Goal: Information Seeking & Learning: Learn about a topic

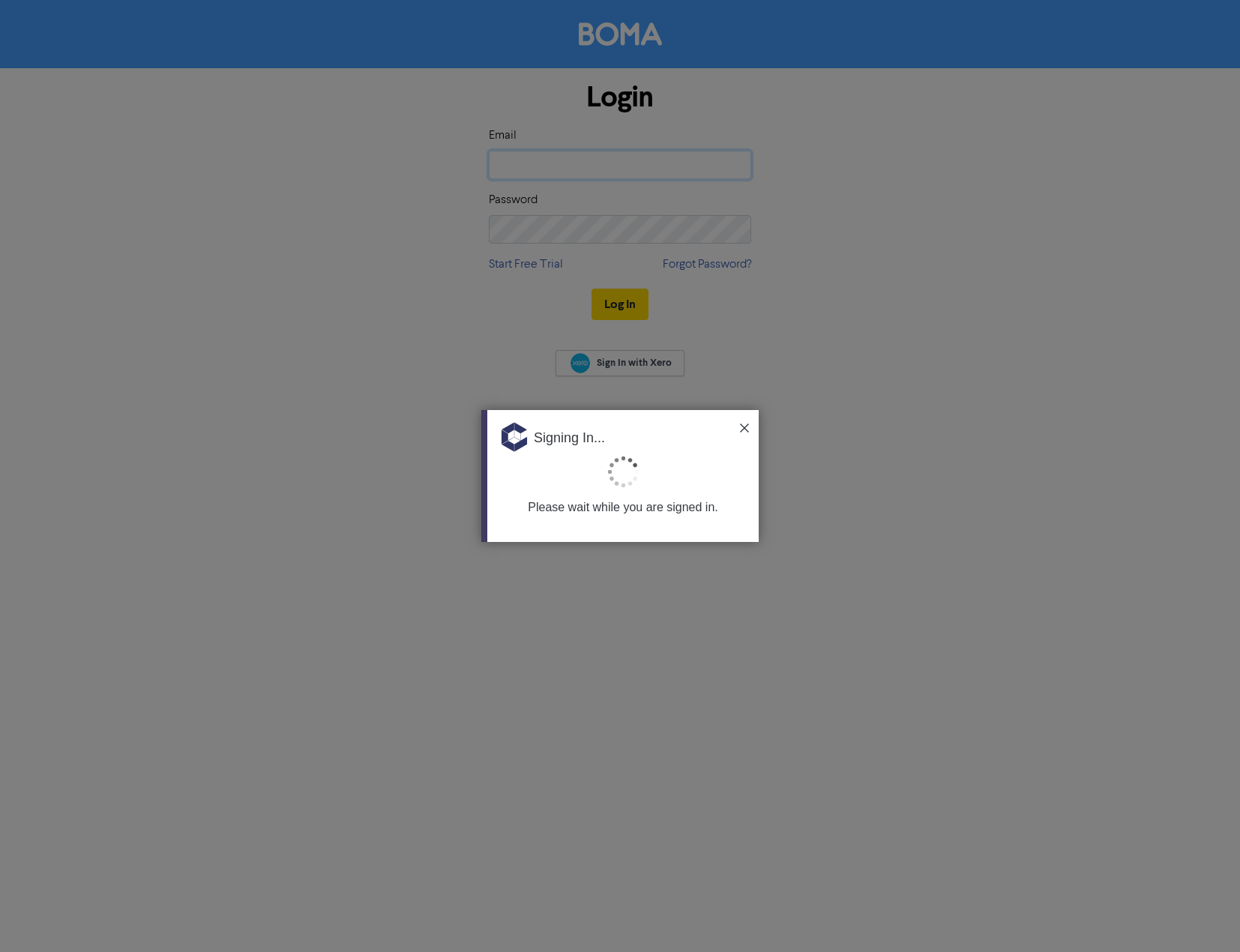
type input "[PERSON_NAME][EMAIL_ADDRESS][DOMAIN_NAME]"
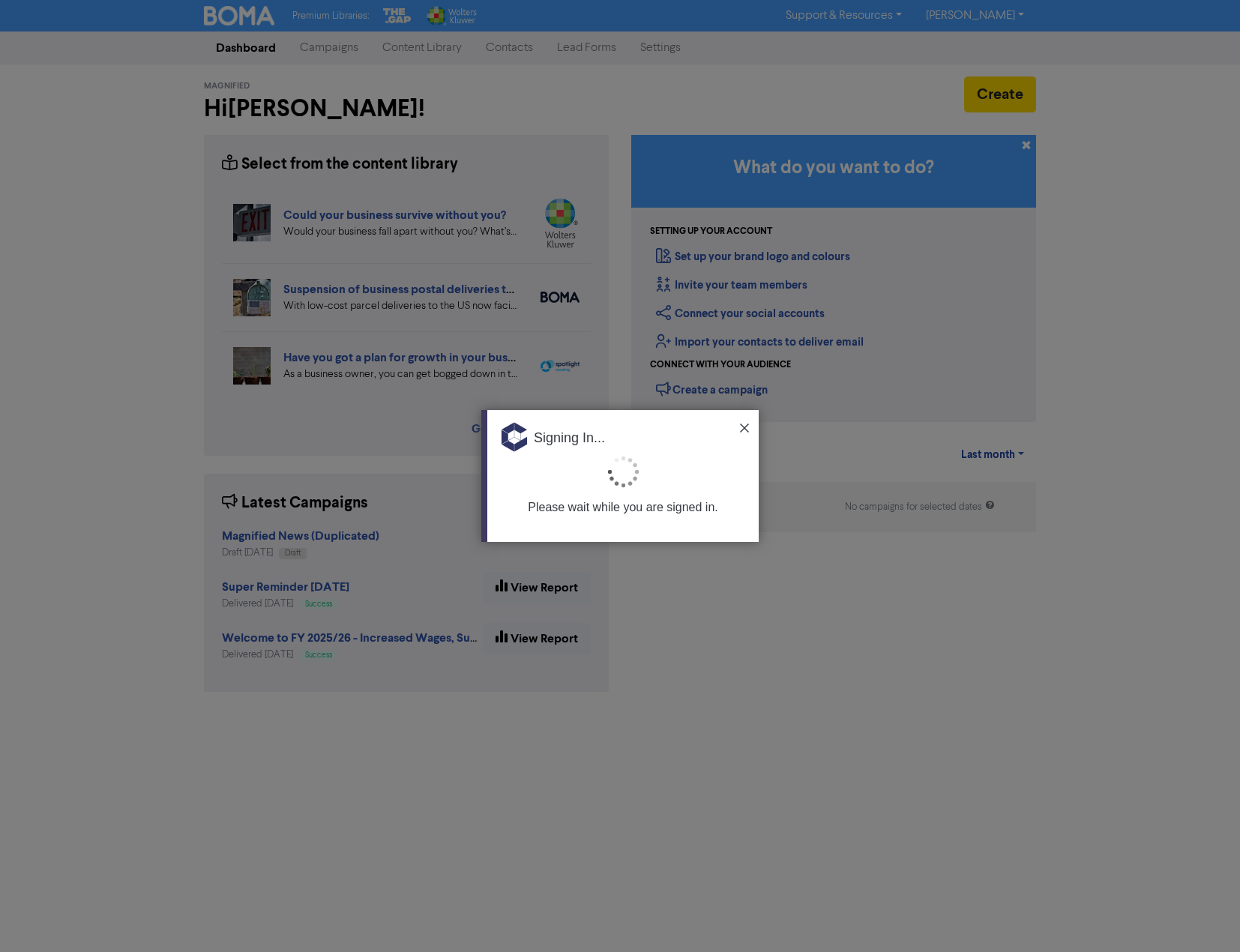
click at [746, 427] on img at bounding box center [744, 428] width 9 height 9
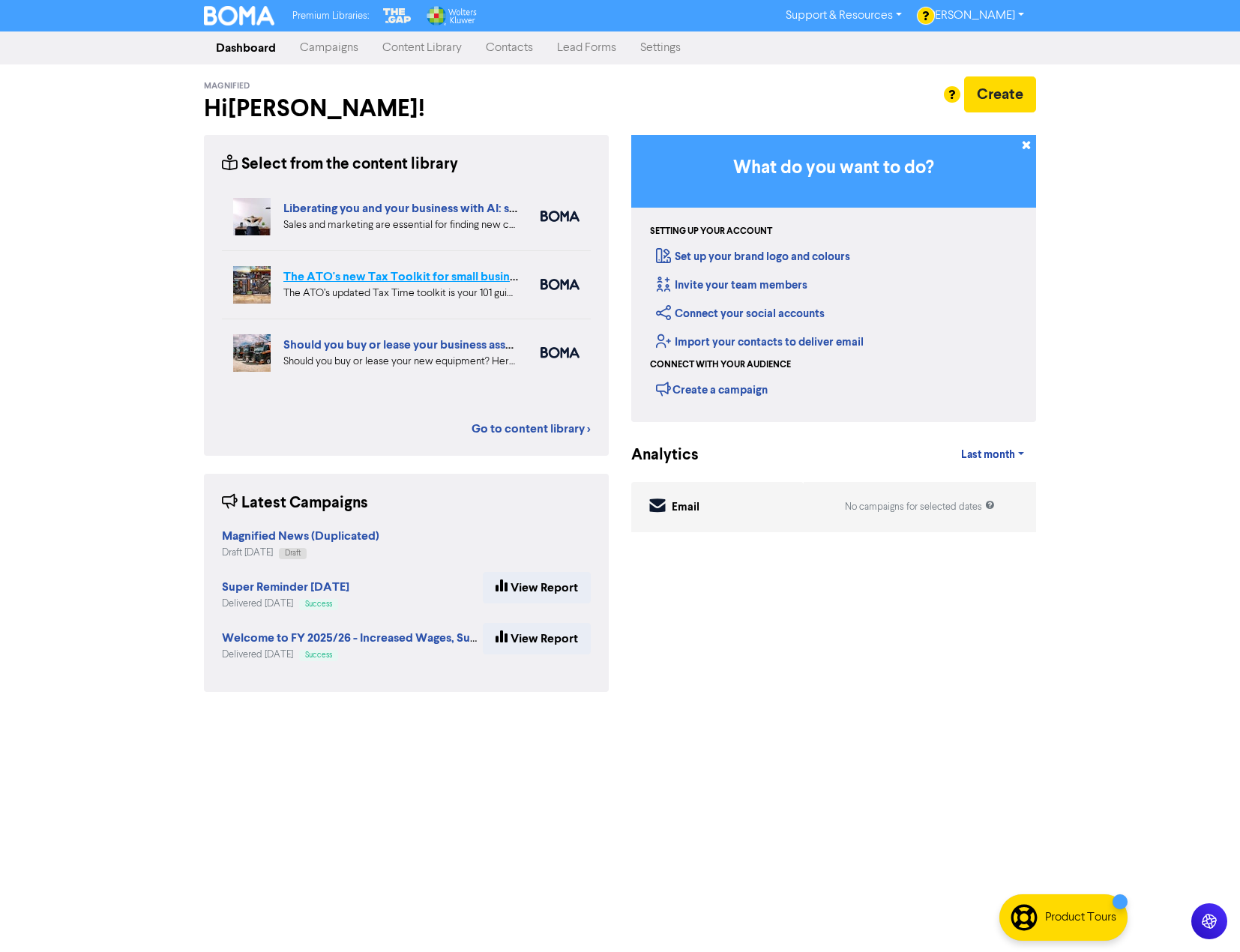
click at [404, 278] on link "The ATO's new Tax Toolkit for small business owners" at bounding box center [426, 276] width 286 height 15
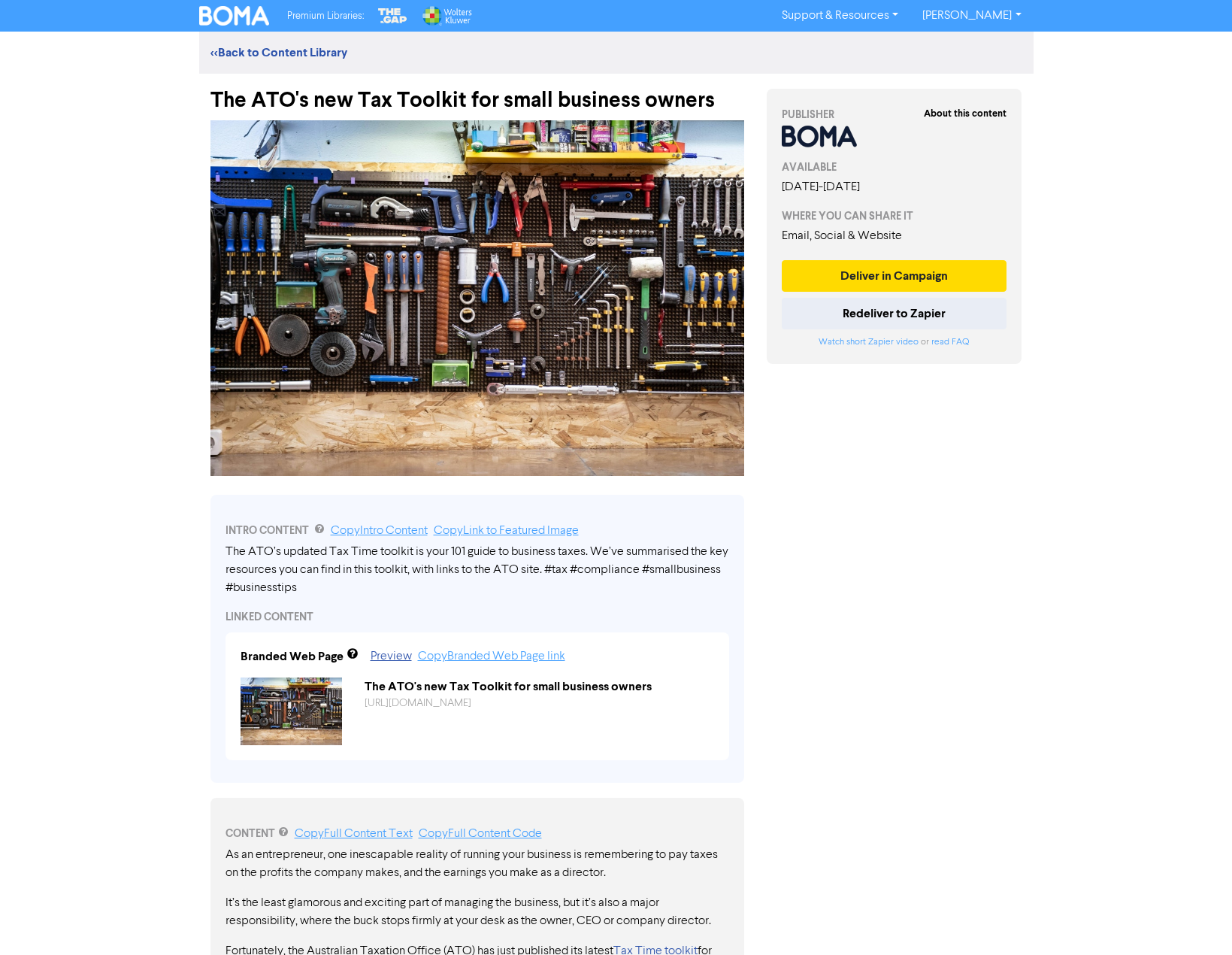
scroll to position [226, 0]
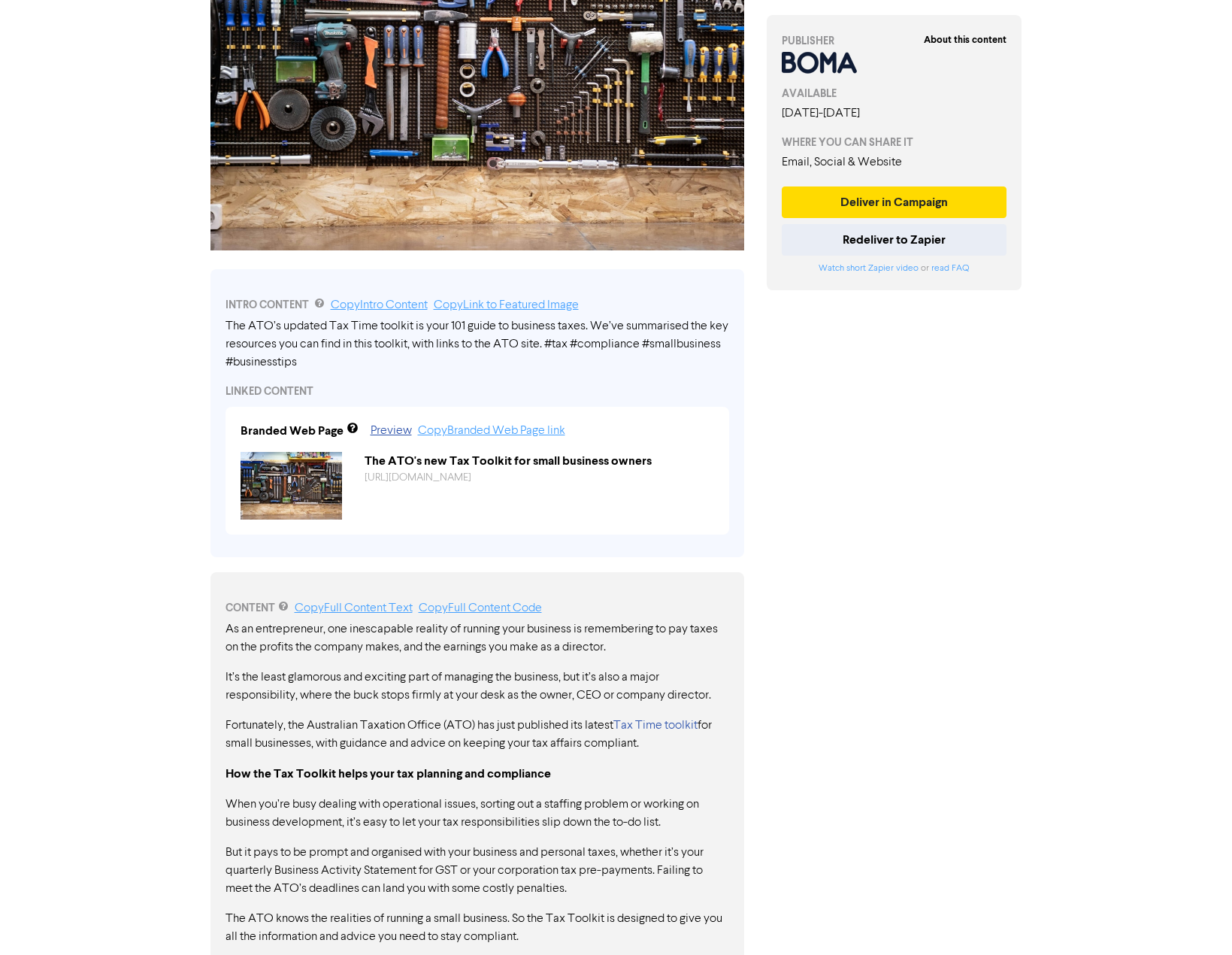
click at [95, 432] on div "Premium Libraries: Support & Resources Video Tutorials FAQ & Guides Marketing E…" at bounding box center [616, 252] width 1232 height 955
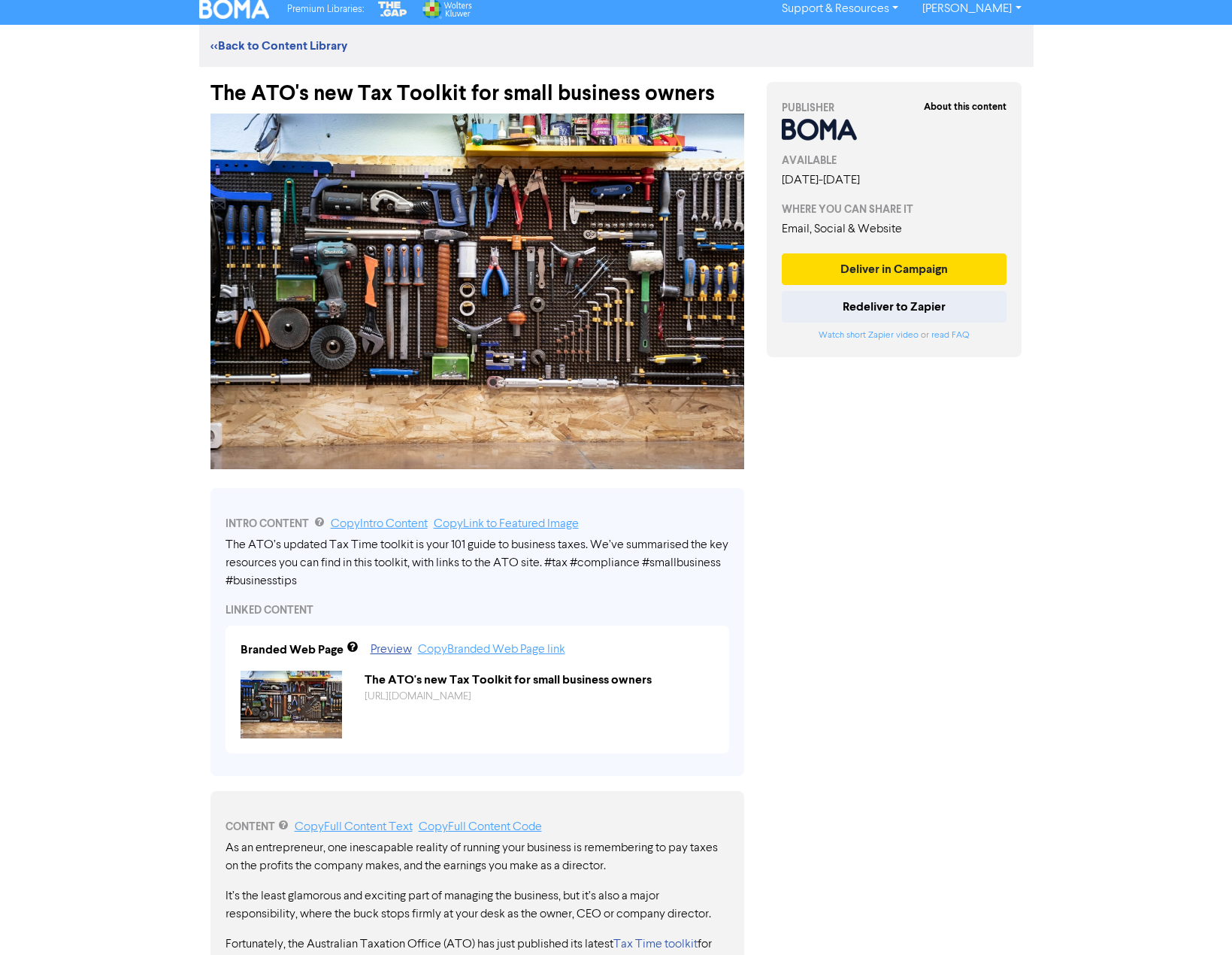
scroll to position [0, 0]
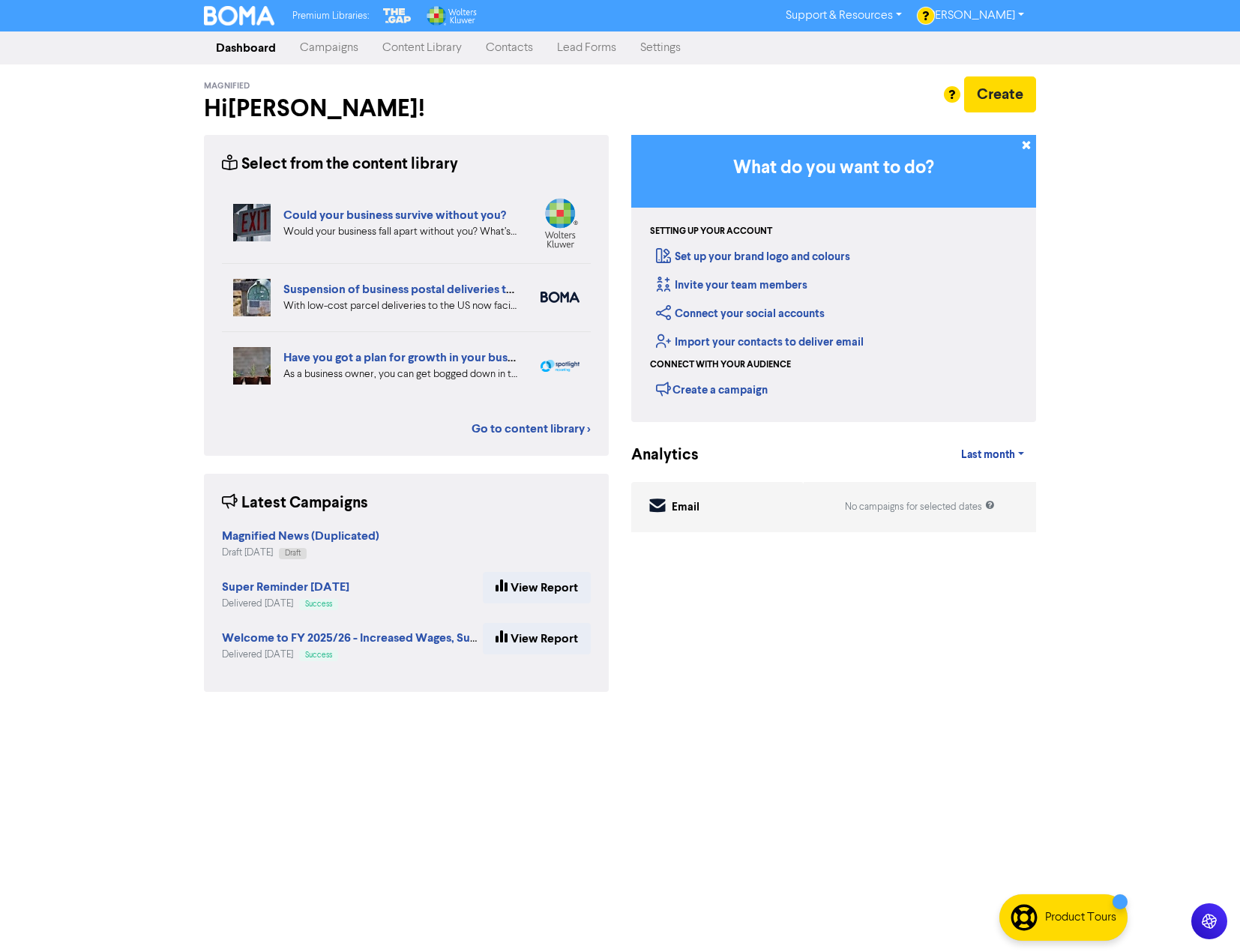
click at [368, 275] on div "Suspension of business postal deliveries to the [GEOGRAPHIC_DATA]: what options…" at bounding box center [406, 298] width 368 height 68
click at [405, 46] on link "Content Library" at bounding box center [421, 47] width 104 height 30
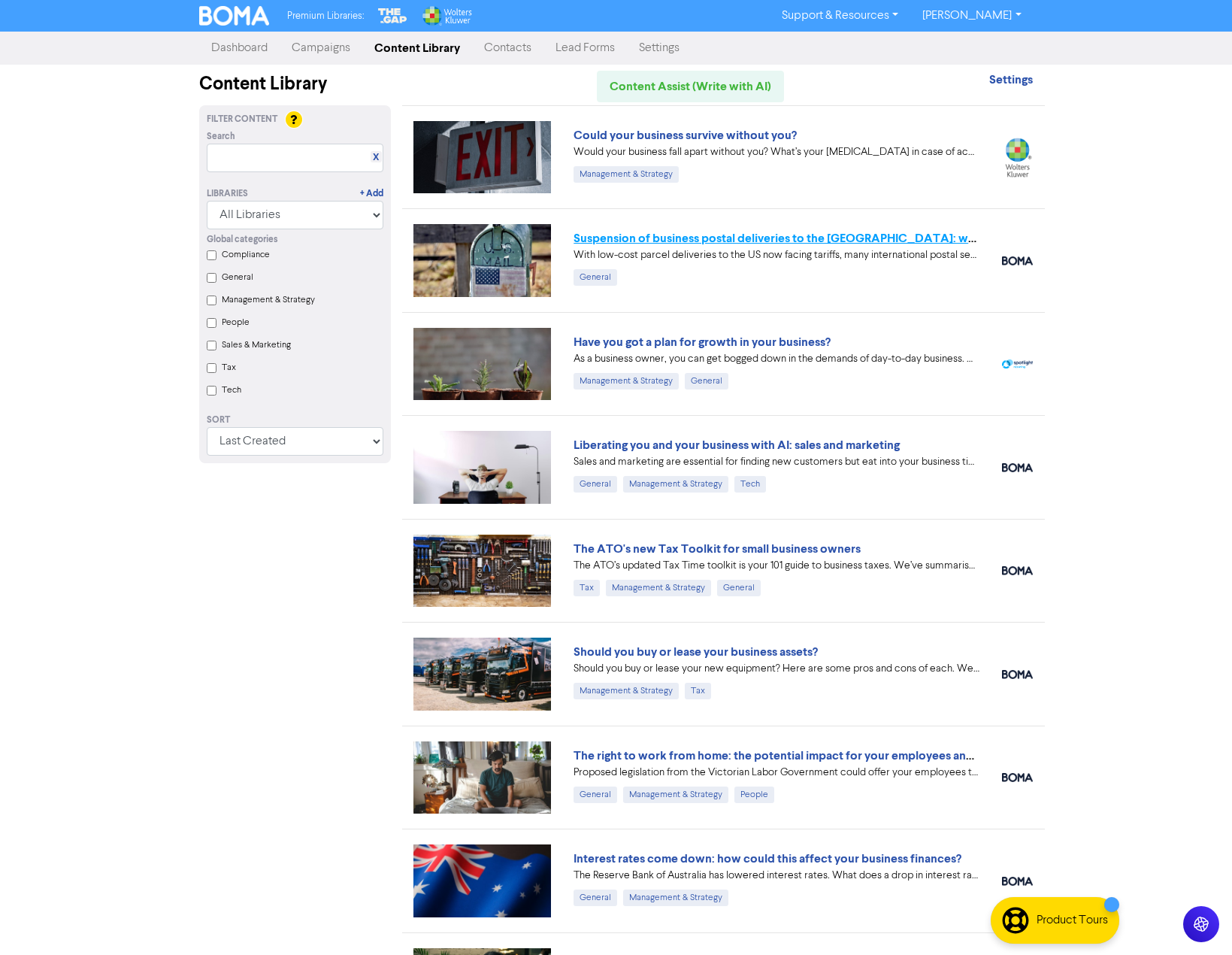
click at [710, 238] on link "Suspension of business postal deliveries to the [GEOGRAPHIC_DATA]: what options…" at bounding box center [838, 238] width 529 height 15
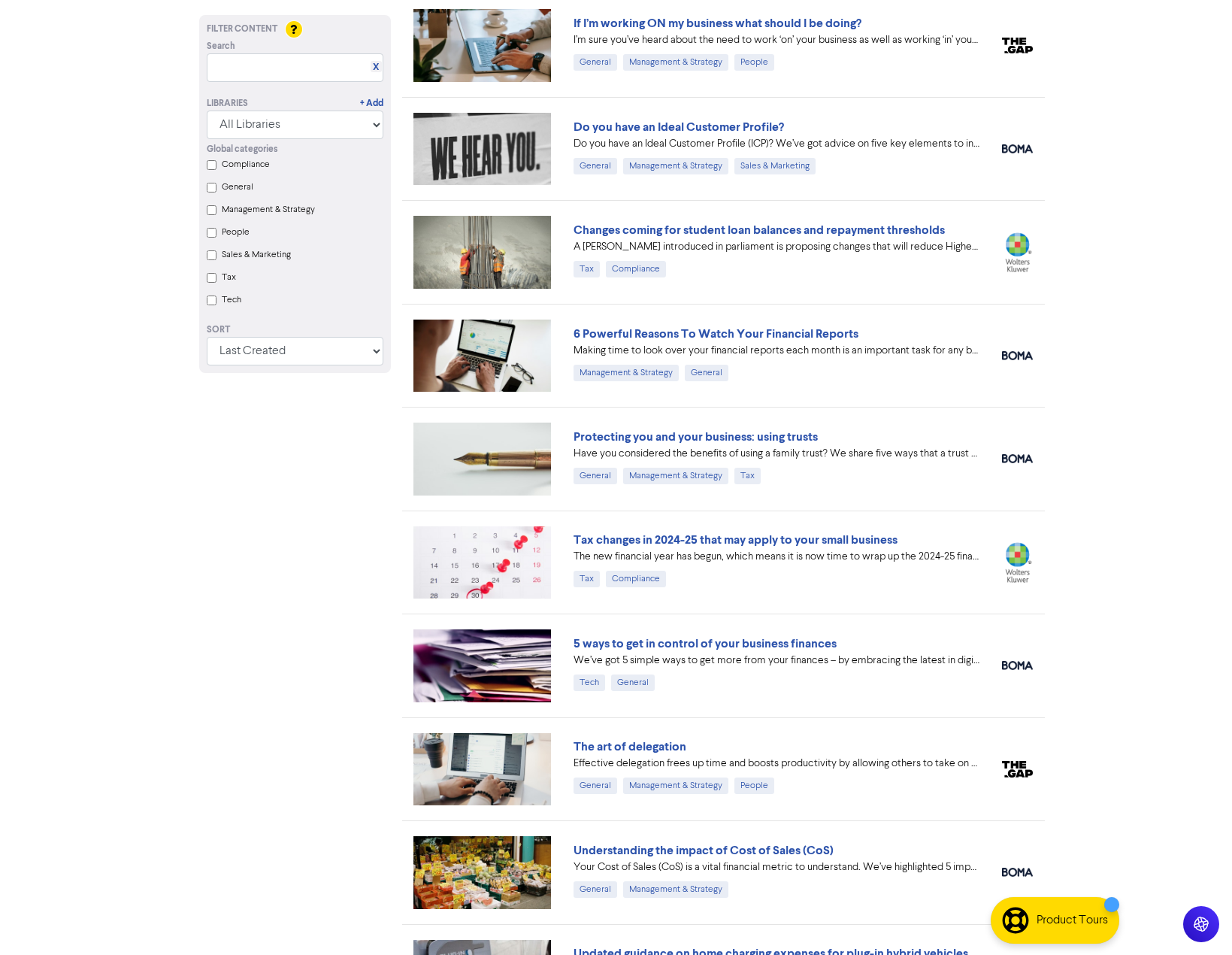
scroll to position [2181, 0]
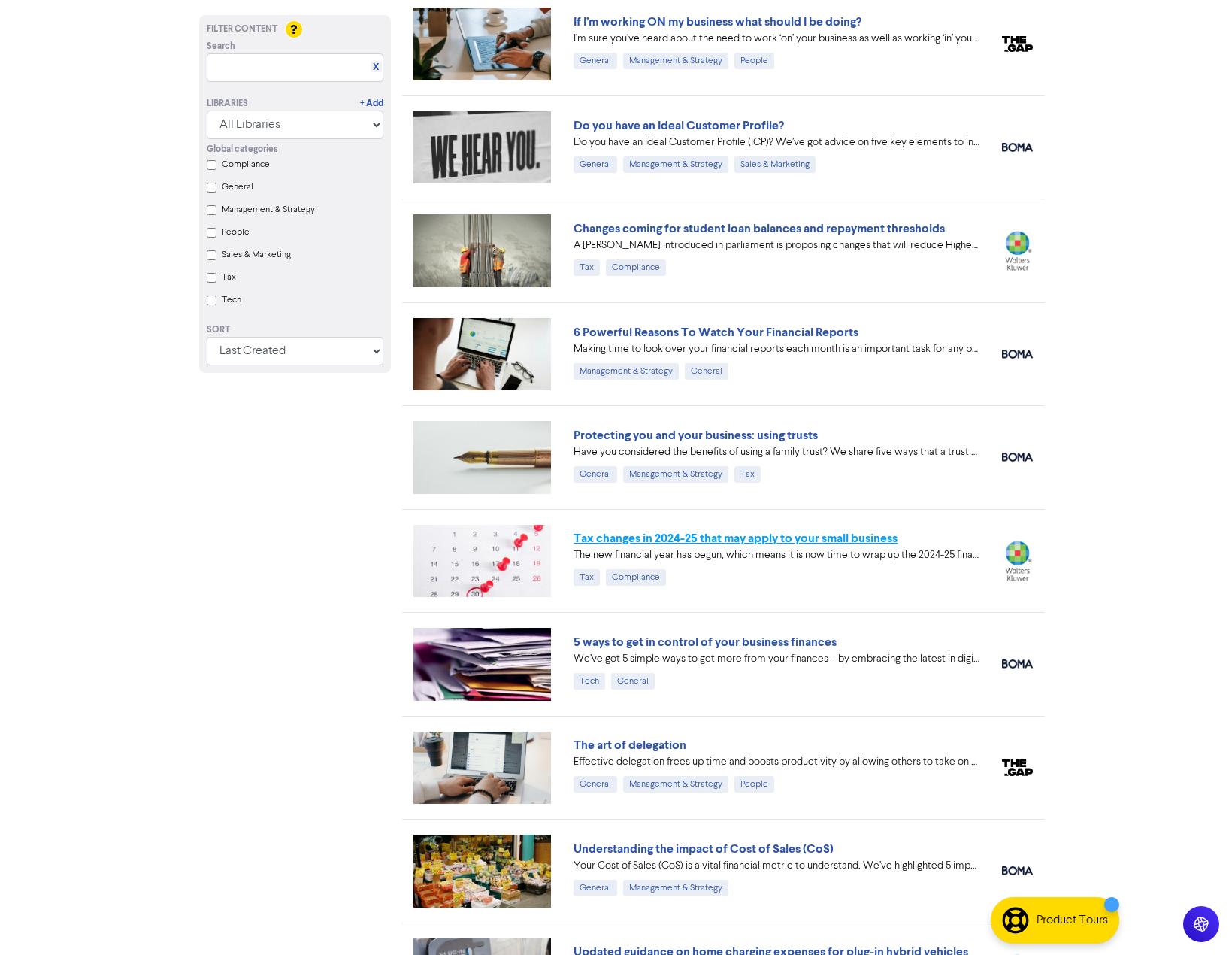
click at [780, 540] on link "Tax changes in 2024-25 that may apply to your small business" at bounding box center [736, 538] width 324 height 15
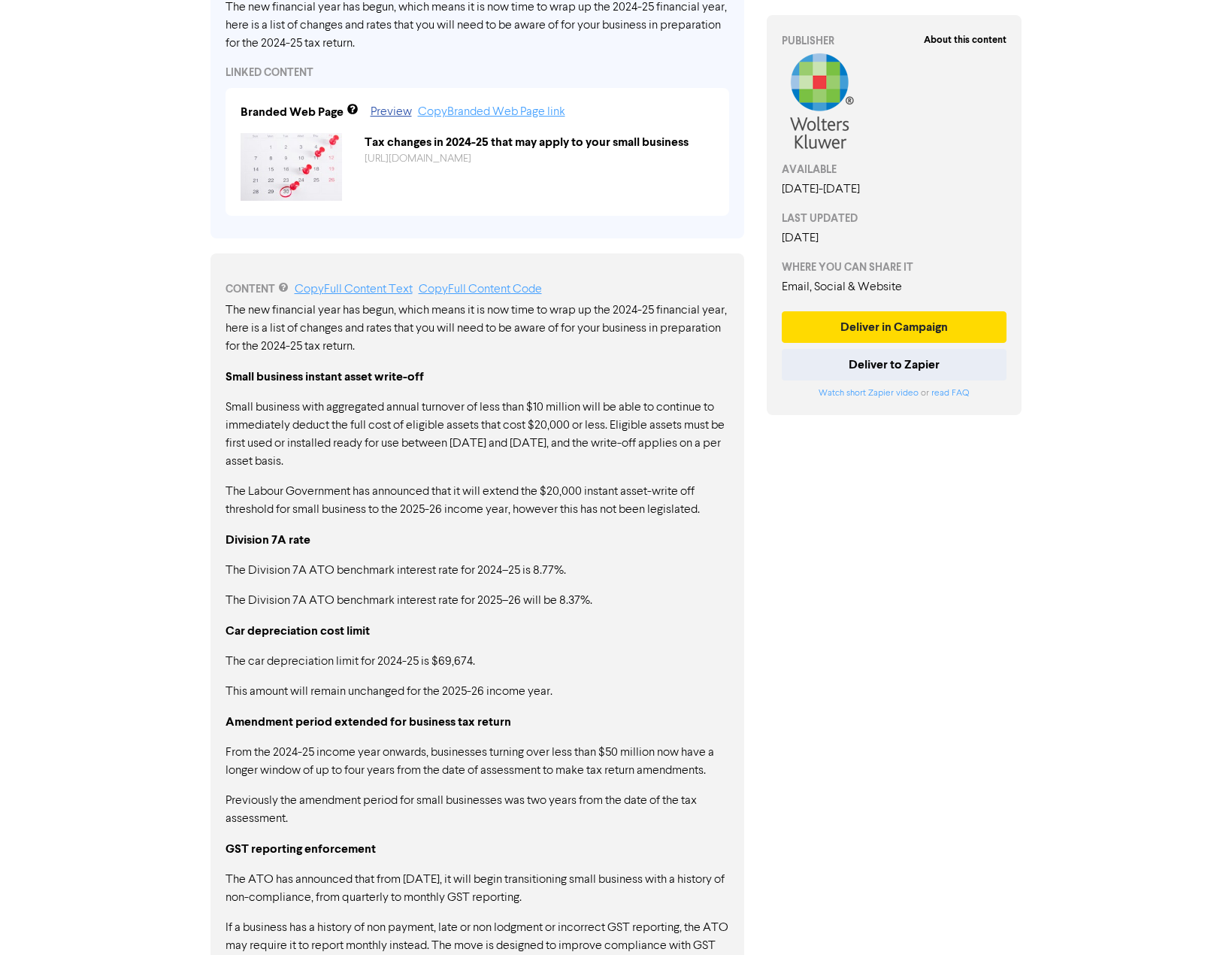
scroll to position [677, 0]
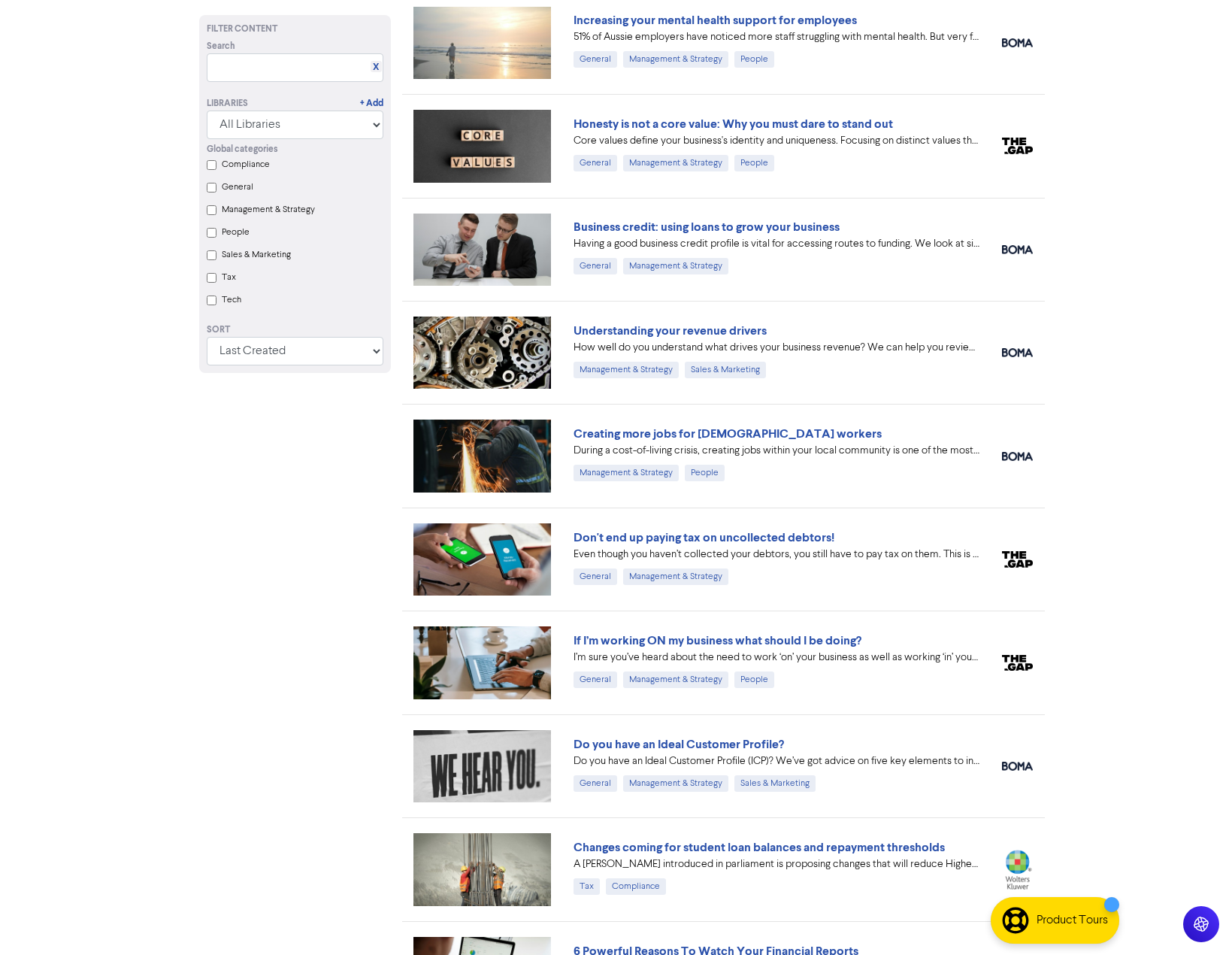
scroll to position [1579, 0]
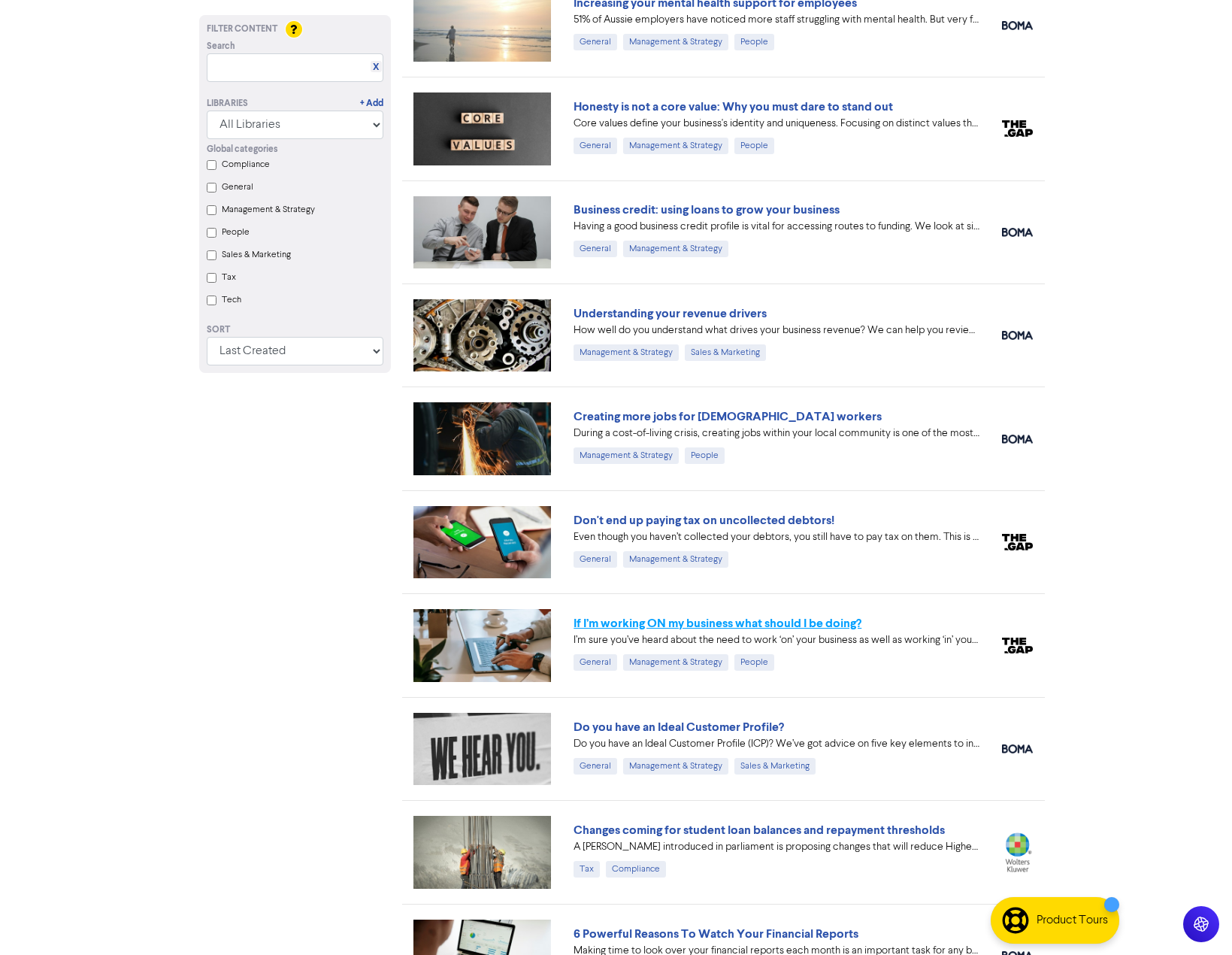
click at [661, 625] on link "If I’m working ON my business what should I be doing?" at bounding box center [718, 623] width 288 height 15
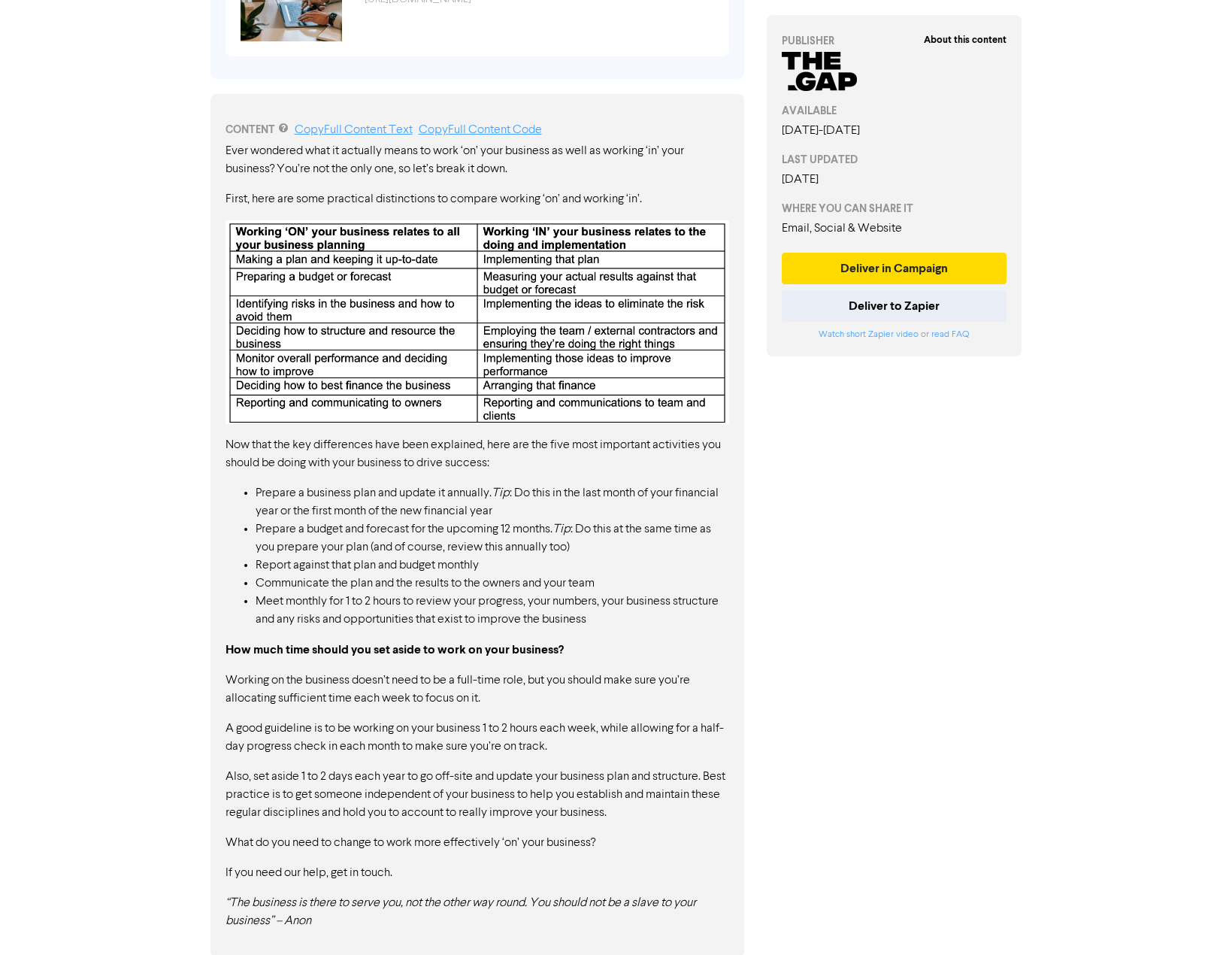
scroll to position [688, 0]
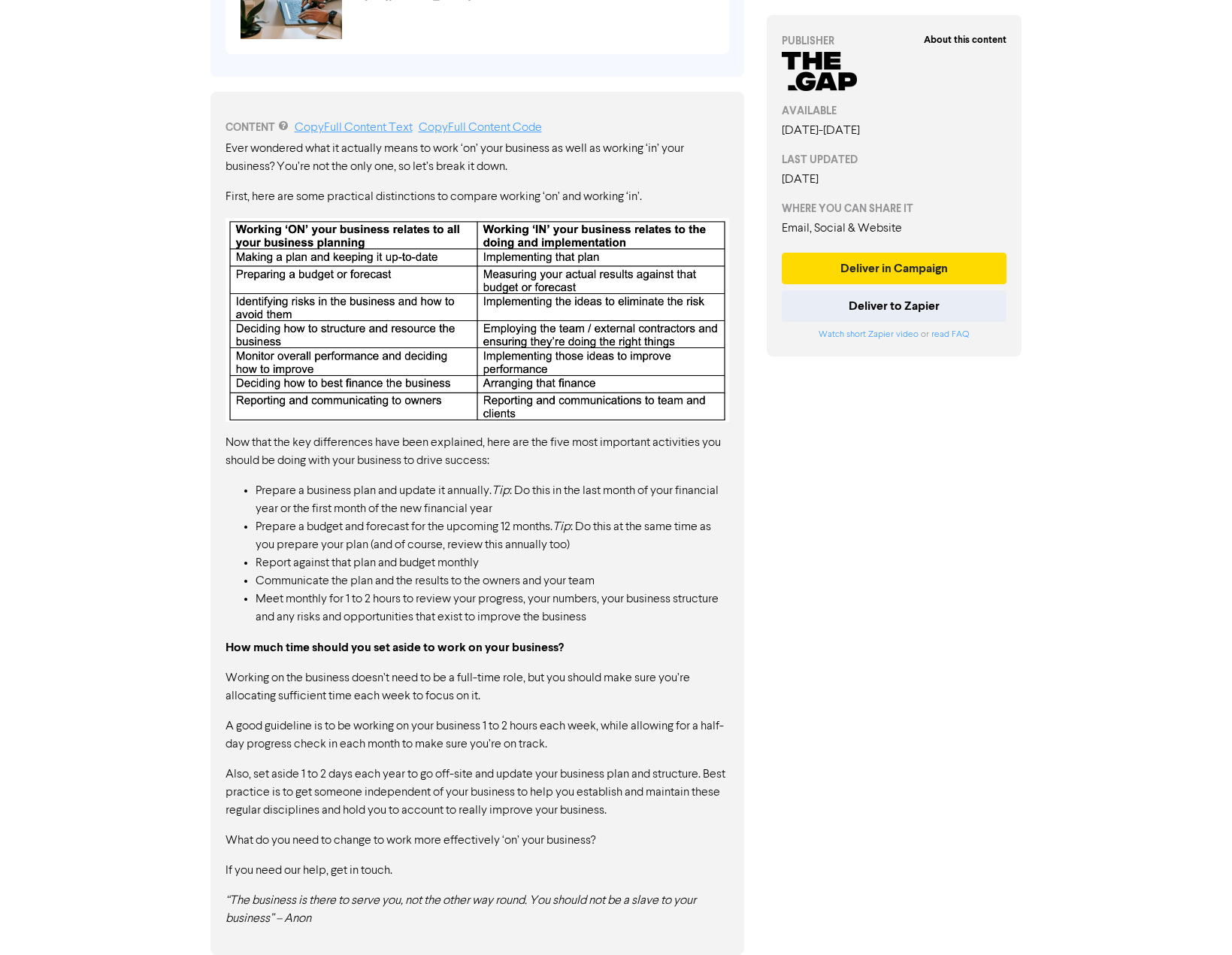
drag, startPoint x: 225, startPoint y: 147, endPoint x: 313, endPoint y: 213, distance: 110.0
click at [321, 224] on div "Ever wondered what it actually means to work ‘on’ your business as well as work…" at bounding box center [477, 534] width 504 height 788
drag, startPoint x: 226, startPoint y: 146, endPoint x: 282, endPoint y: 165, distance: 59.1
click at [282, 165] on p "Ever wondered what it actually means to work ‘on’ your business as well as work…" at bounding box center [477, 158] width 504 height 36
click at [853, 415] on div "About this content PUBLISHER AVAILABLE [DATE] - [DATE] LAST UPDATED [DATE] WHER…" at bounding box center [894, 170] width 278 height 1569
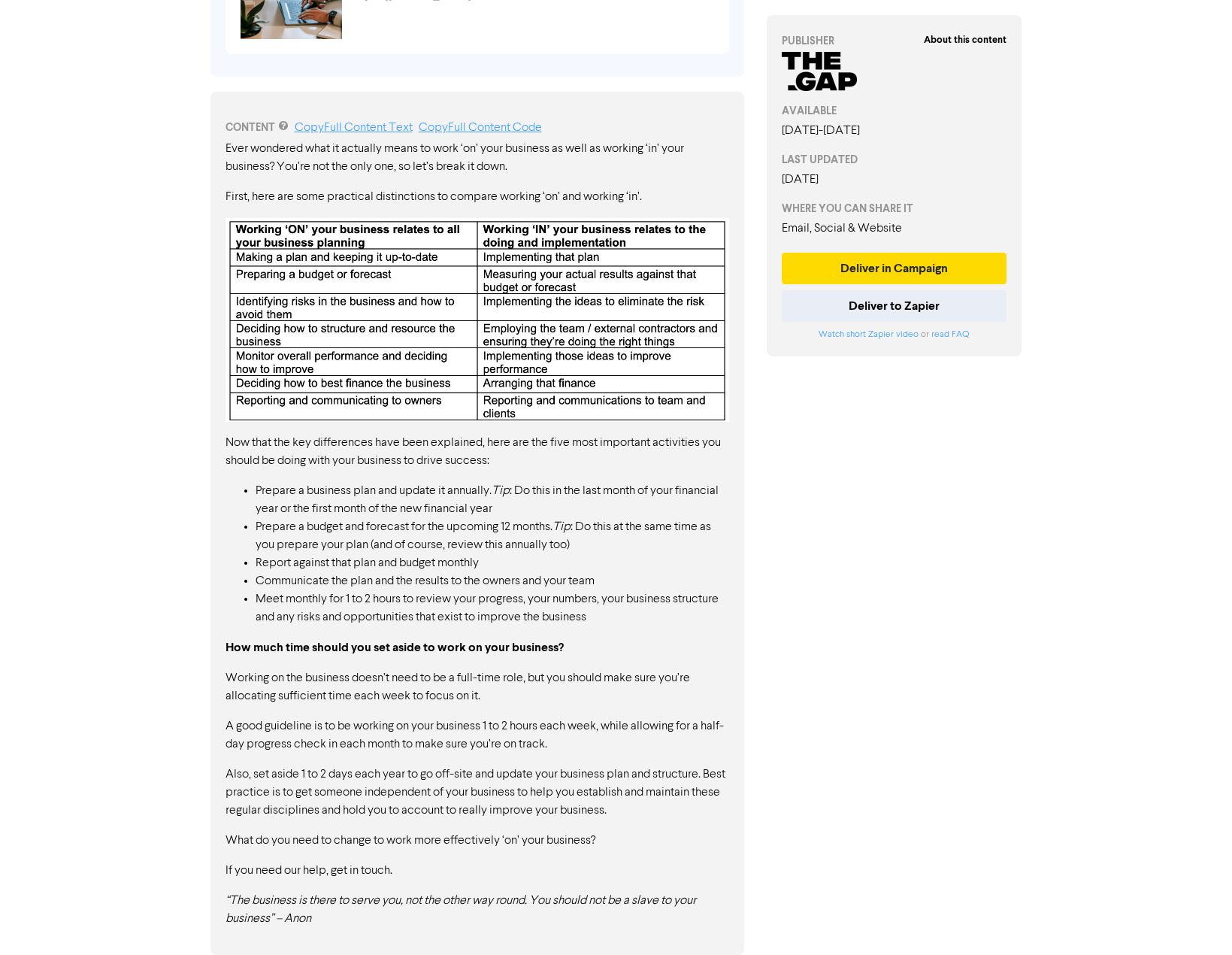
click at [542, 673] on p "Working on the business doesn’t need to be a full-time role, but you should mak…" at bounding box center [477, 687] width 504 height 36
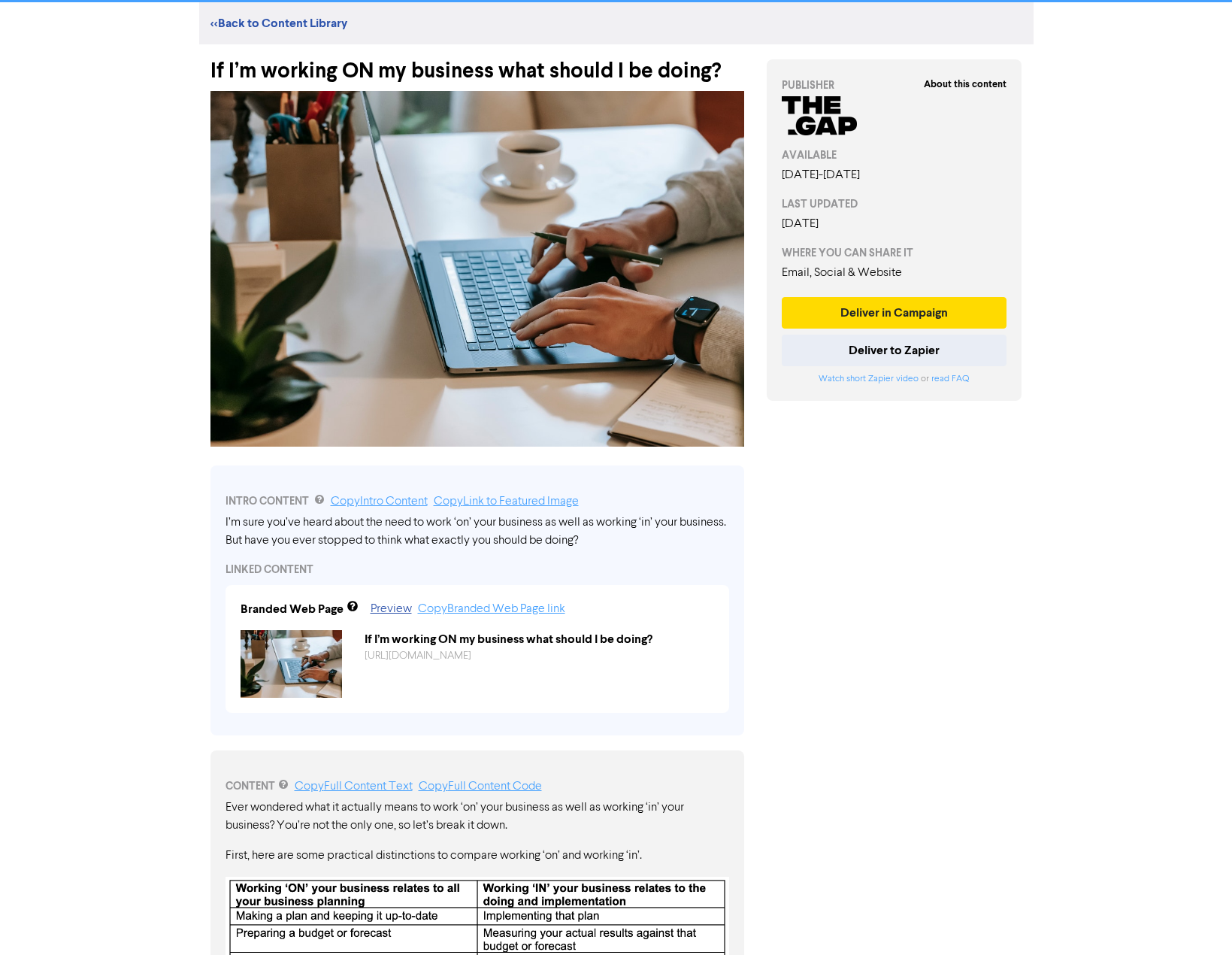
scroll to position [0, 0]
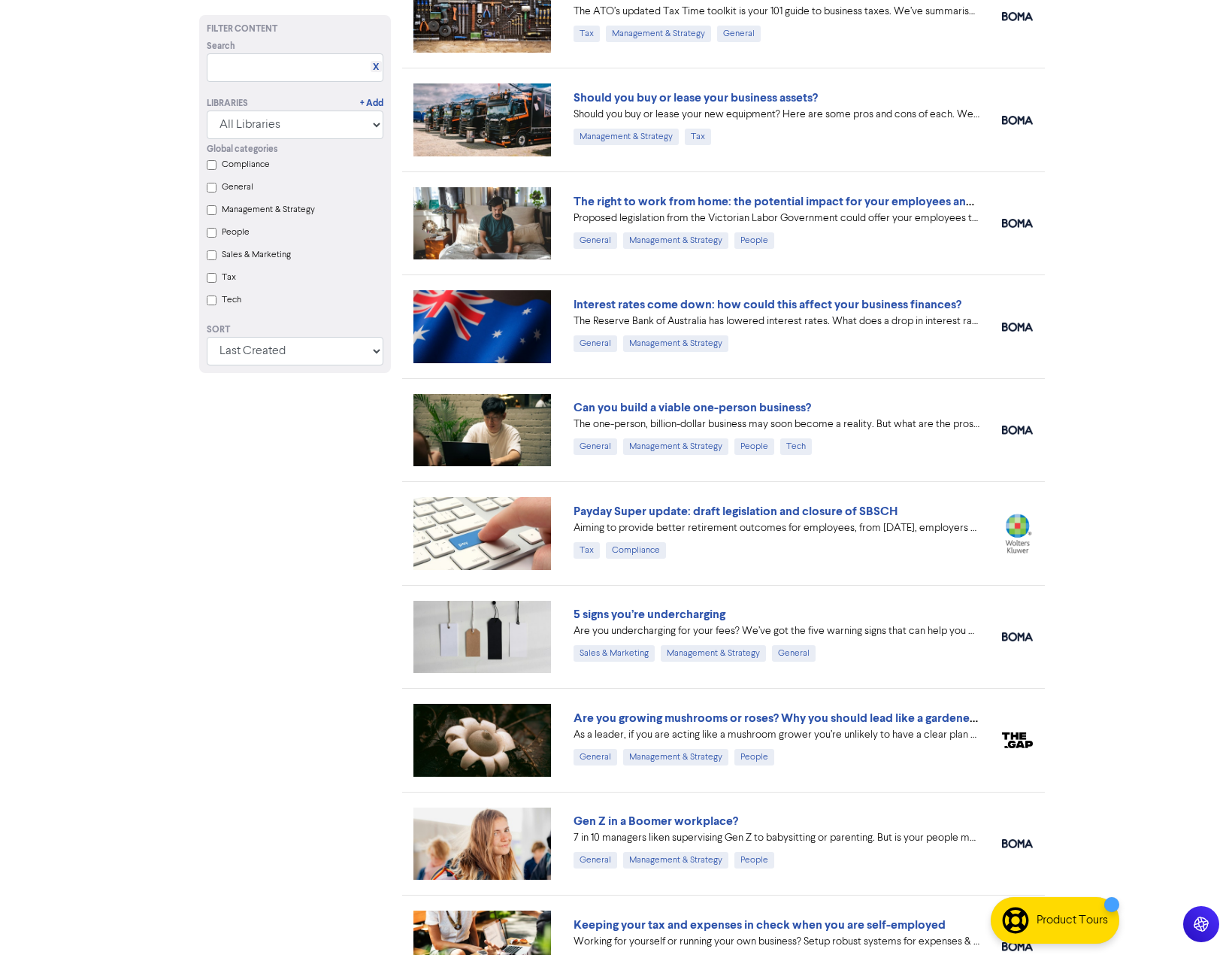
scroll to position [376, 0]
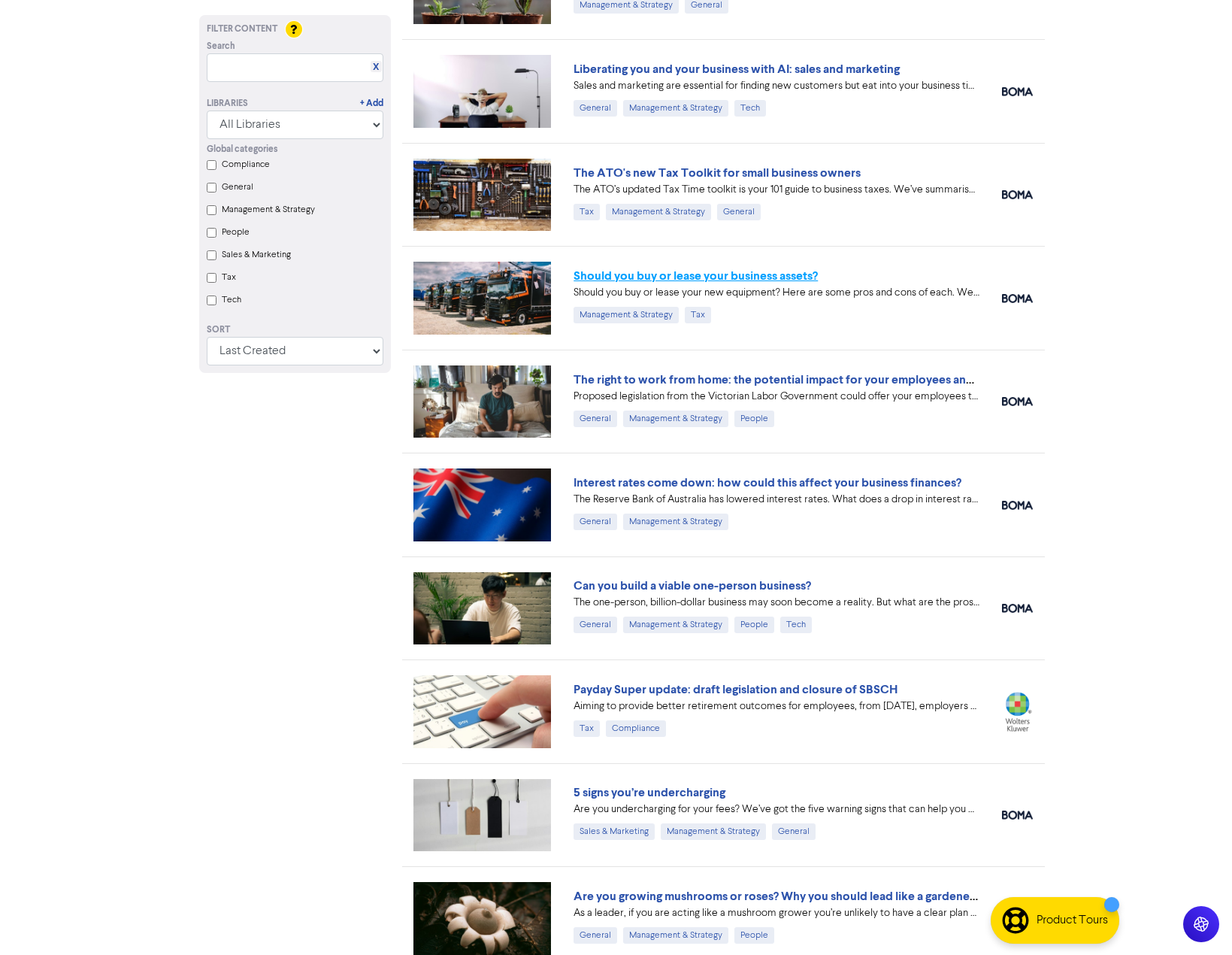
click at [671, 273] on link "Should you buy or lease your business assets?" at bounding box center [696, 276] width 244 height 15
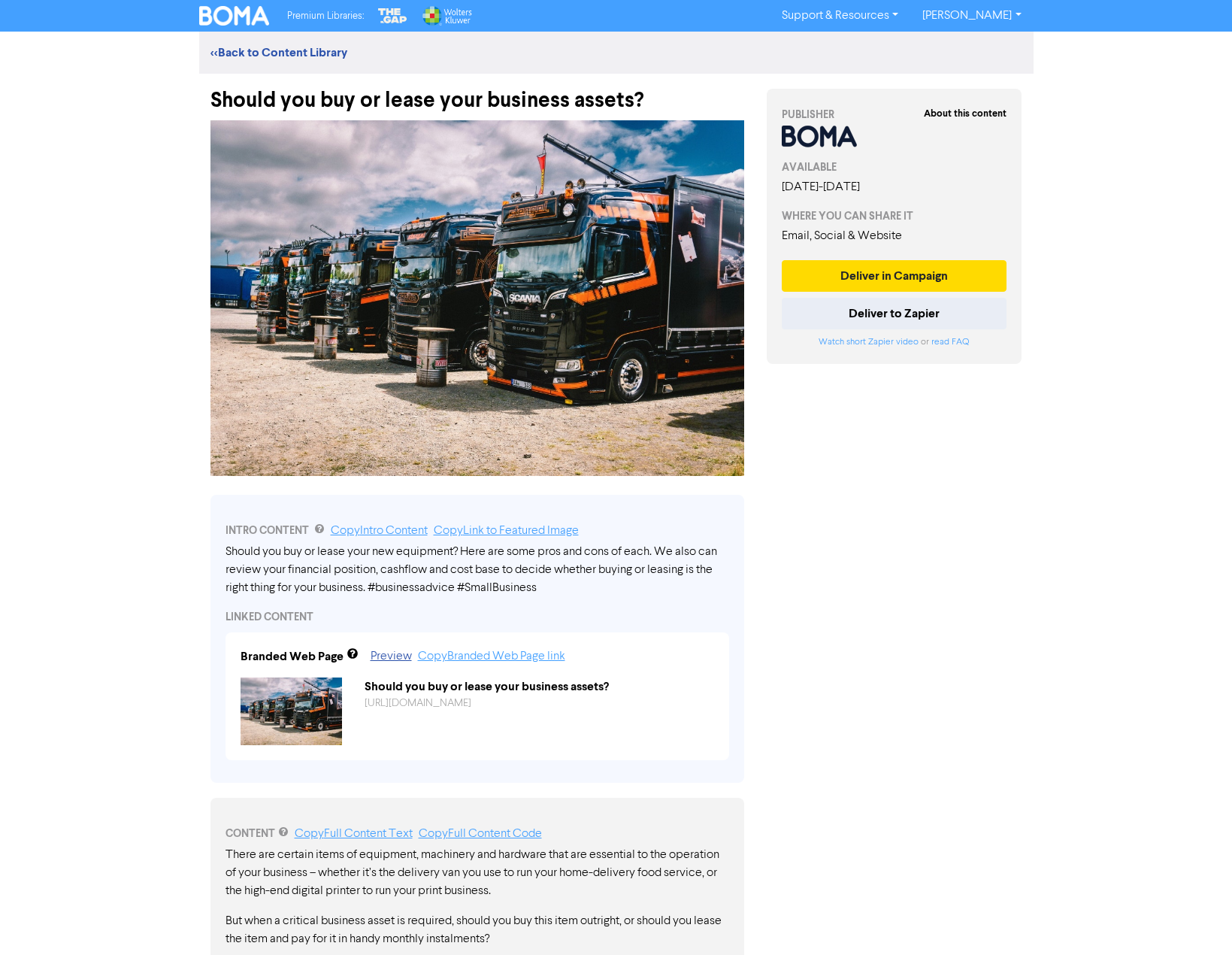
scroll to position [376, 0]
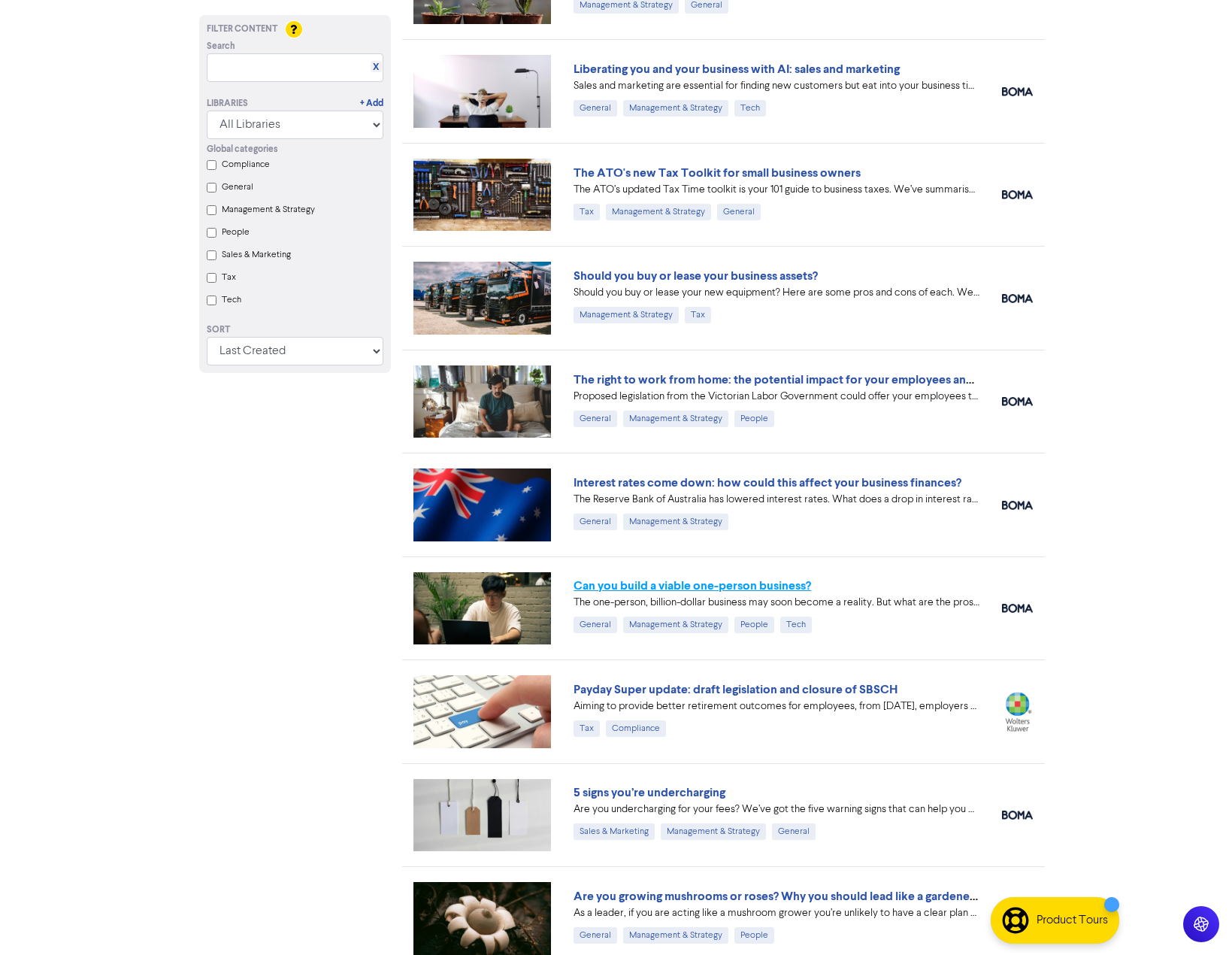
click at [659, 582] on link "Can you build a viable one-person business?" at bounding box center [692, 585] width 238 height 15
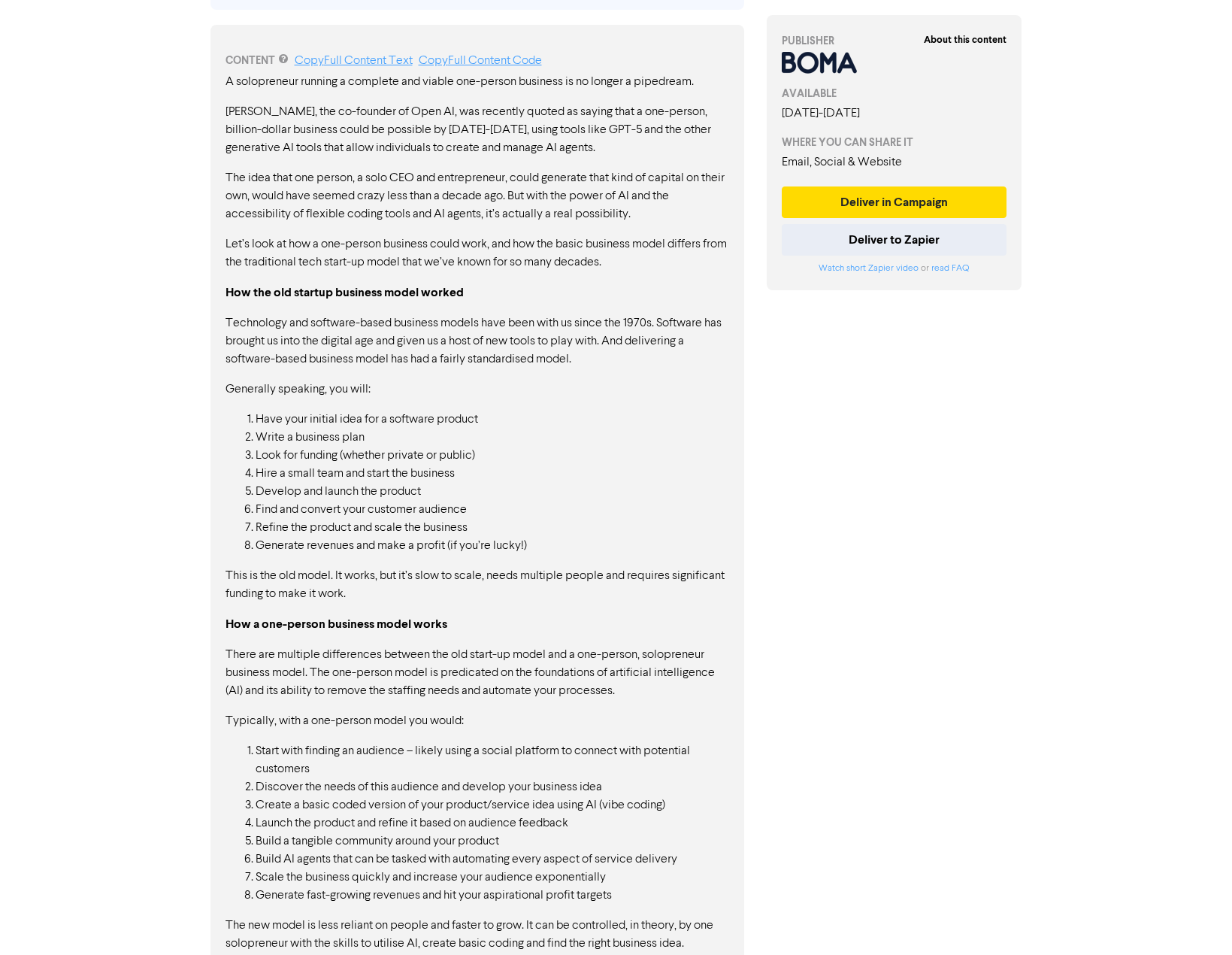
scroll to position [827, 0]
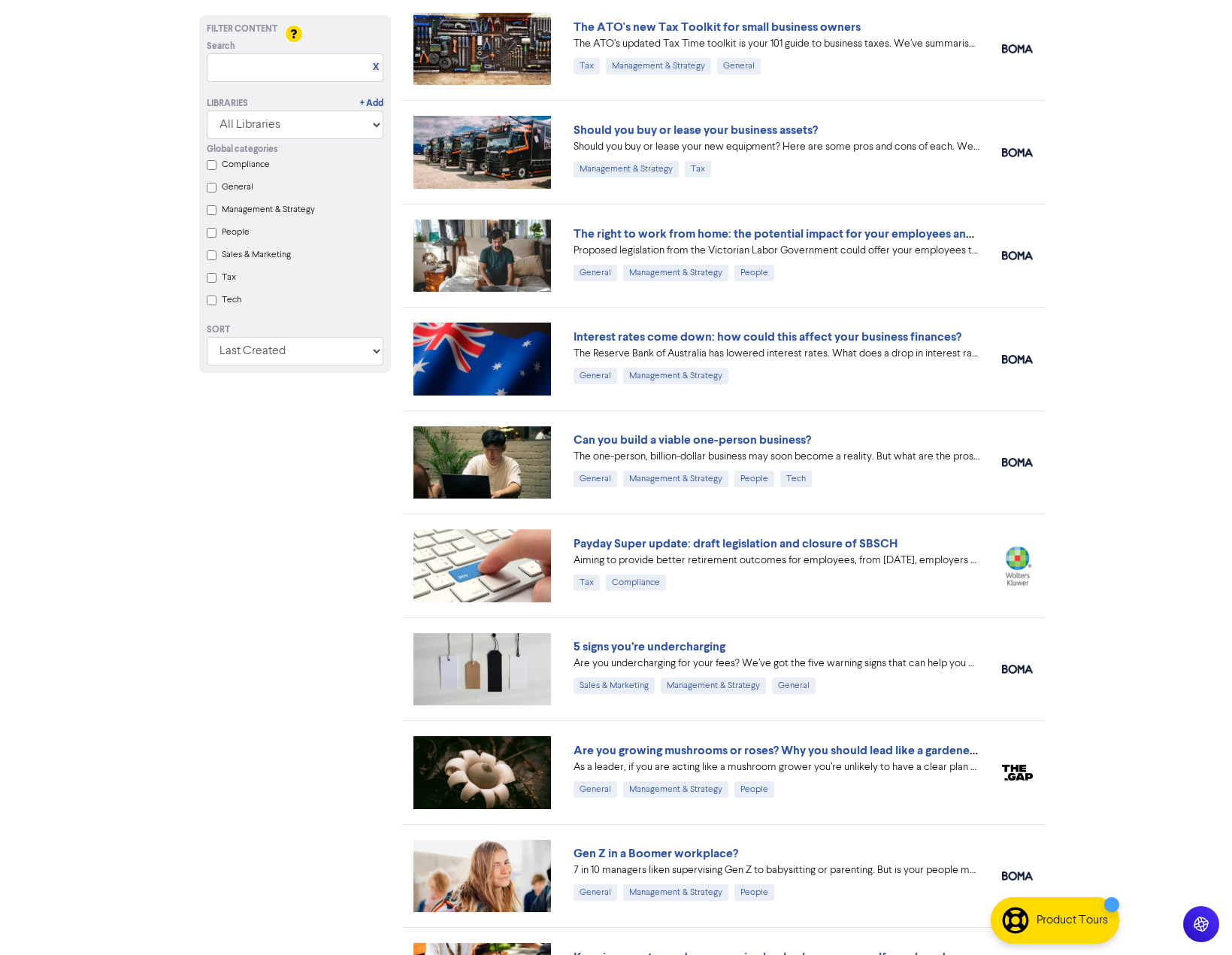
scroll to position [527, 0]
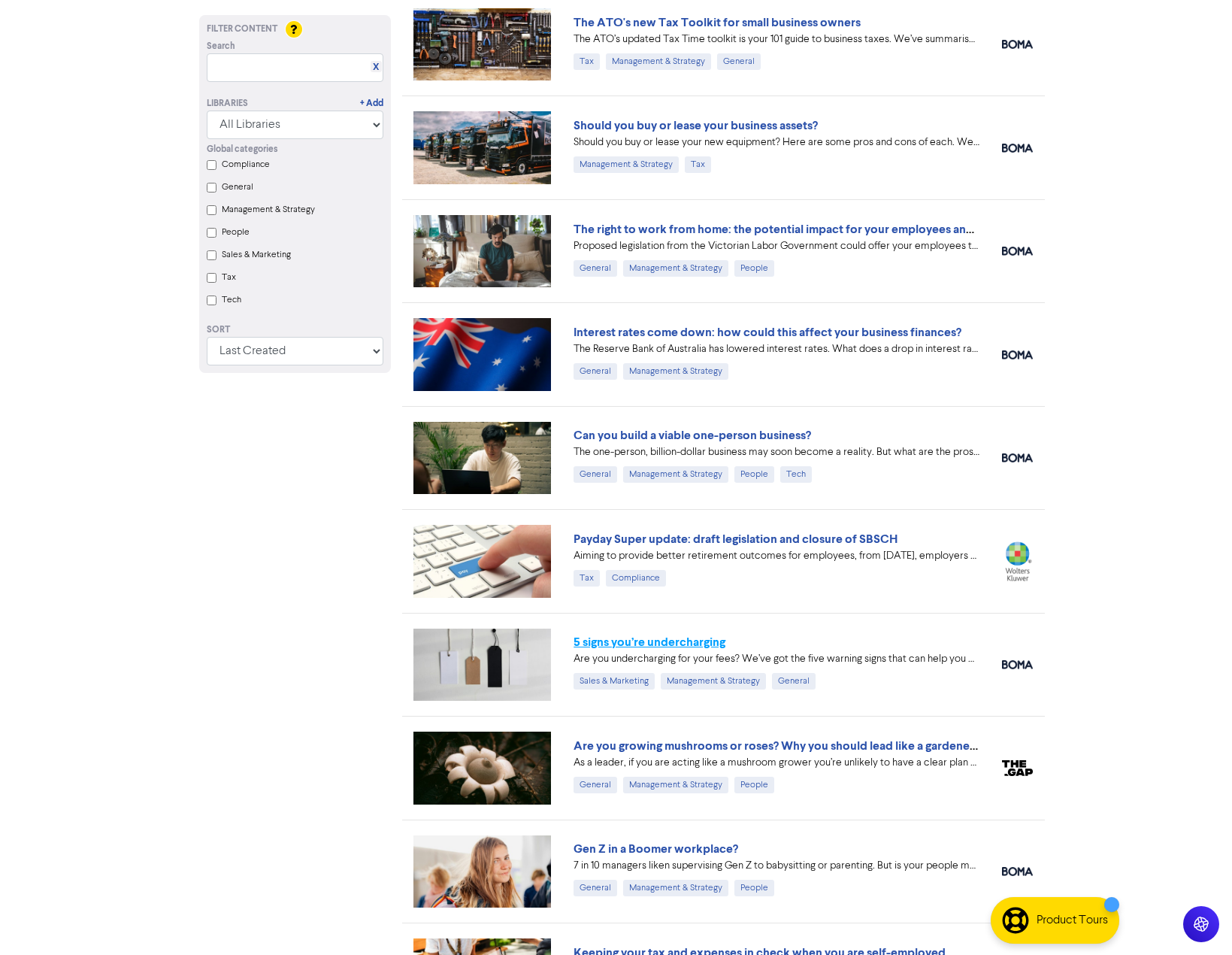
click at [652, 640] on link "5 signs you’re undercharging" at bounding box center [650, 642] width 152 height 15
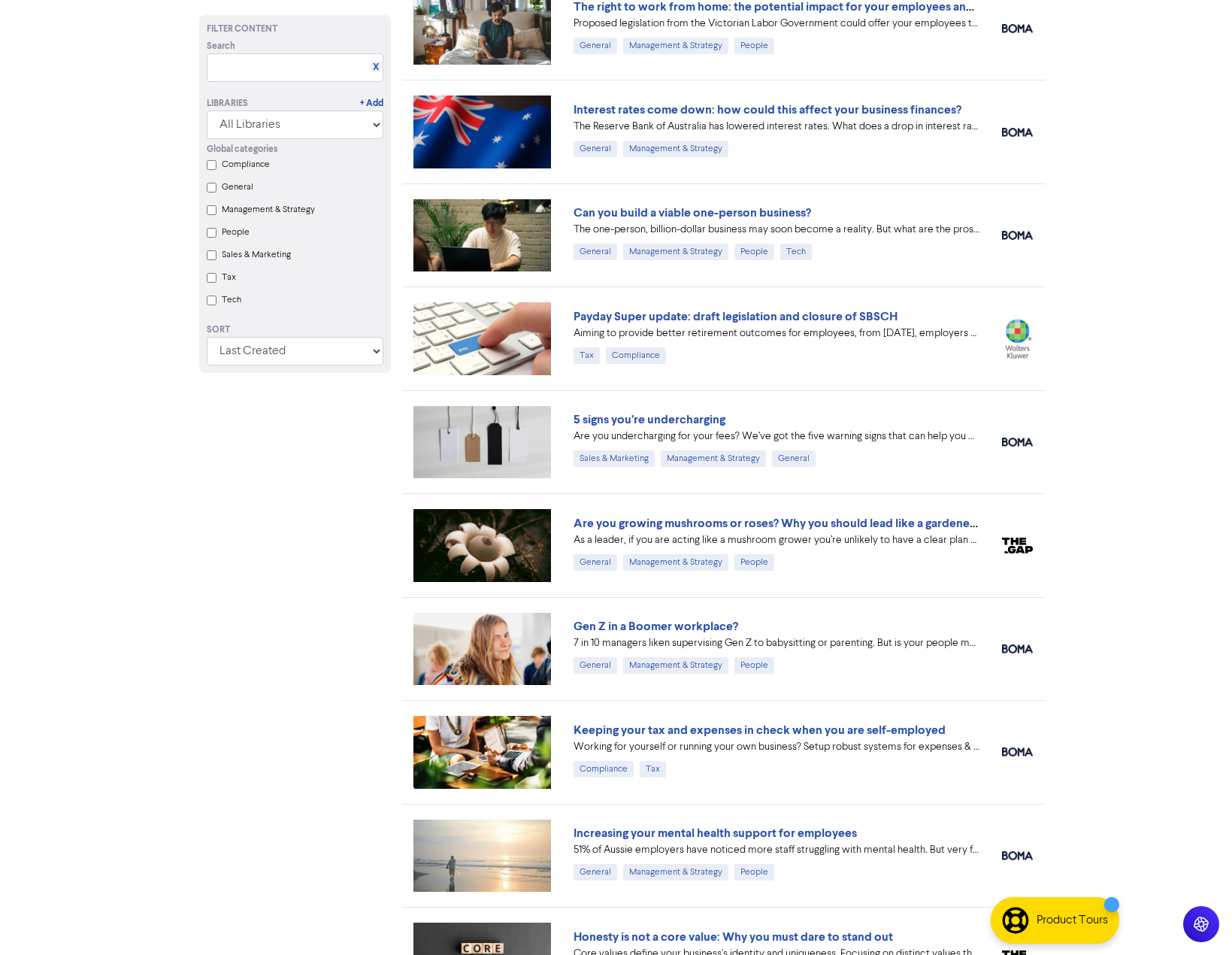
scroll to position [752, 0]
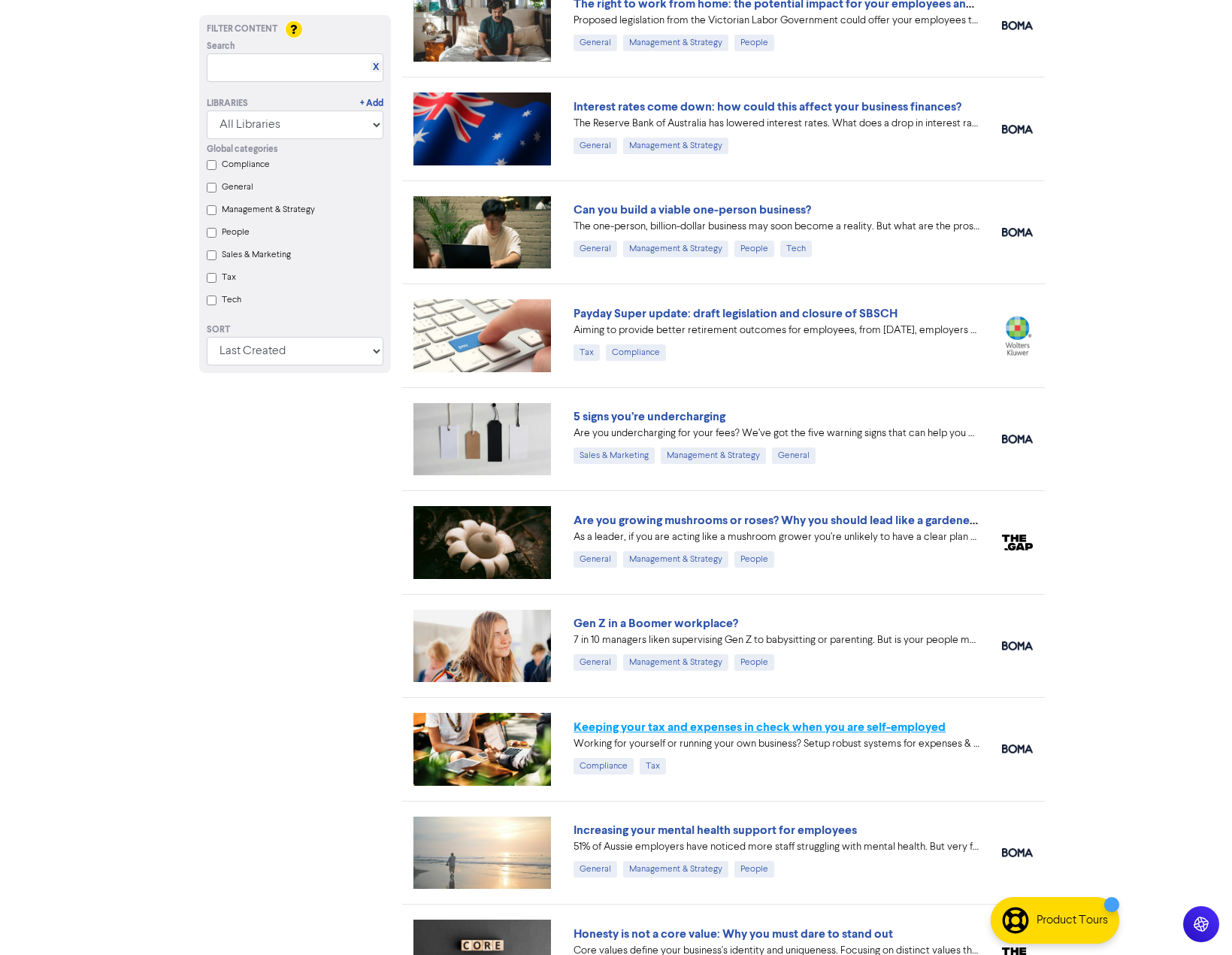
click at [671, 729] on link "Keeping your tax and expenses in check when you are self-employed" at bounding box center [759, 727] width 372 height 15
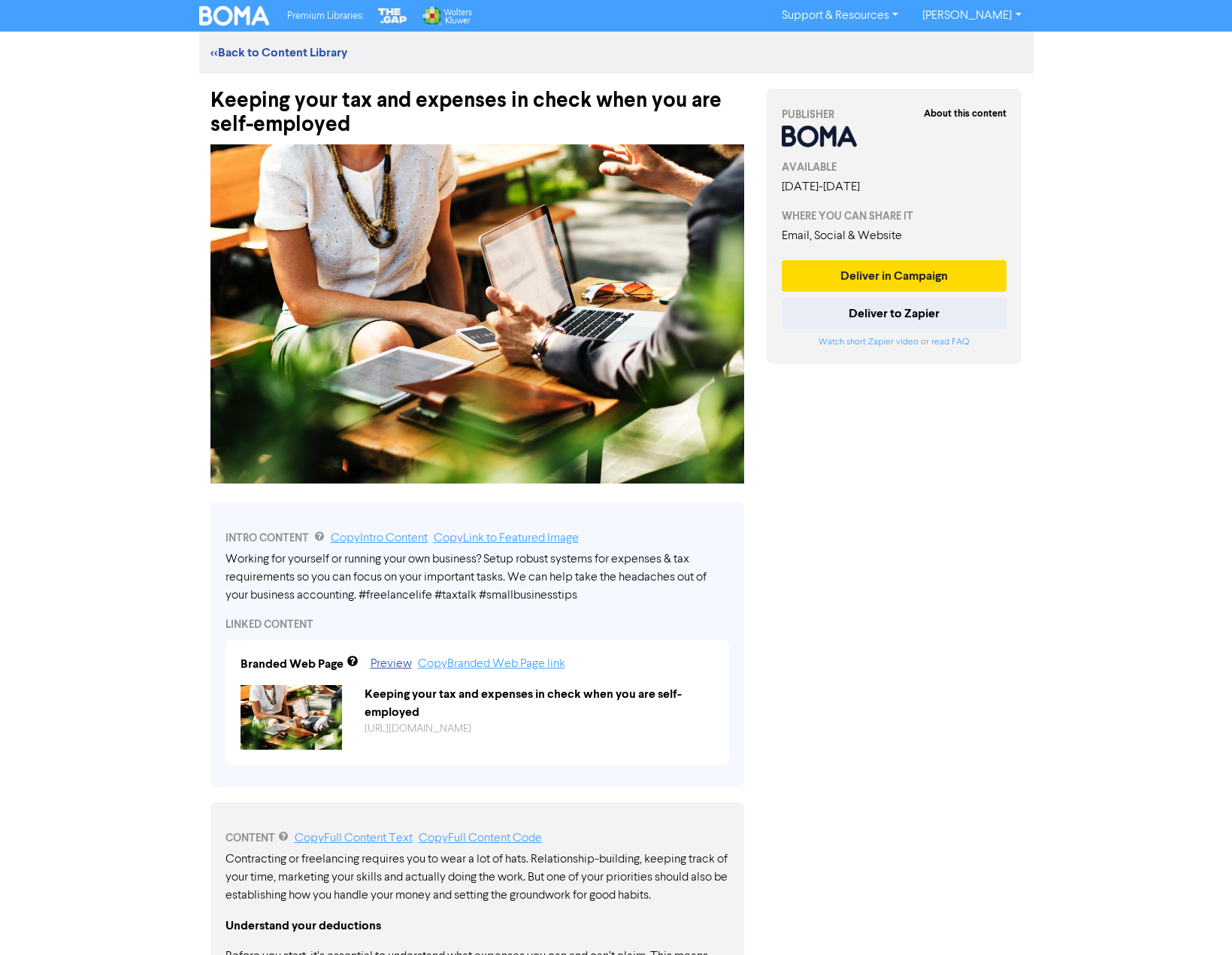
click at [869, 644] on div "About this content PUBLISHER AVAILABLE [DATE] - [DATE] WHERE YOU CAN SHARE IT E…" at bounding box center [894, 750] width 278 height 1353
click at [101, 249] on div "Premium Libraries: Support & Resources Video Tutorials FAQ & Guides Marketing E…" at bounding box center [616, 478] width 1232 height 955
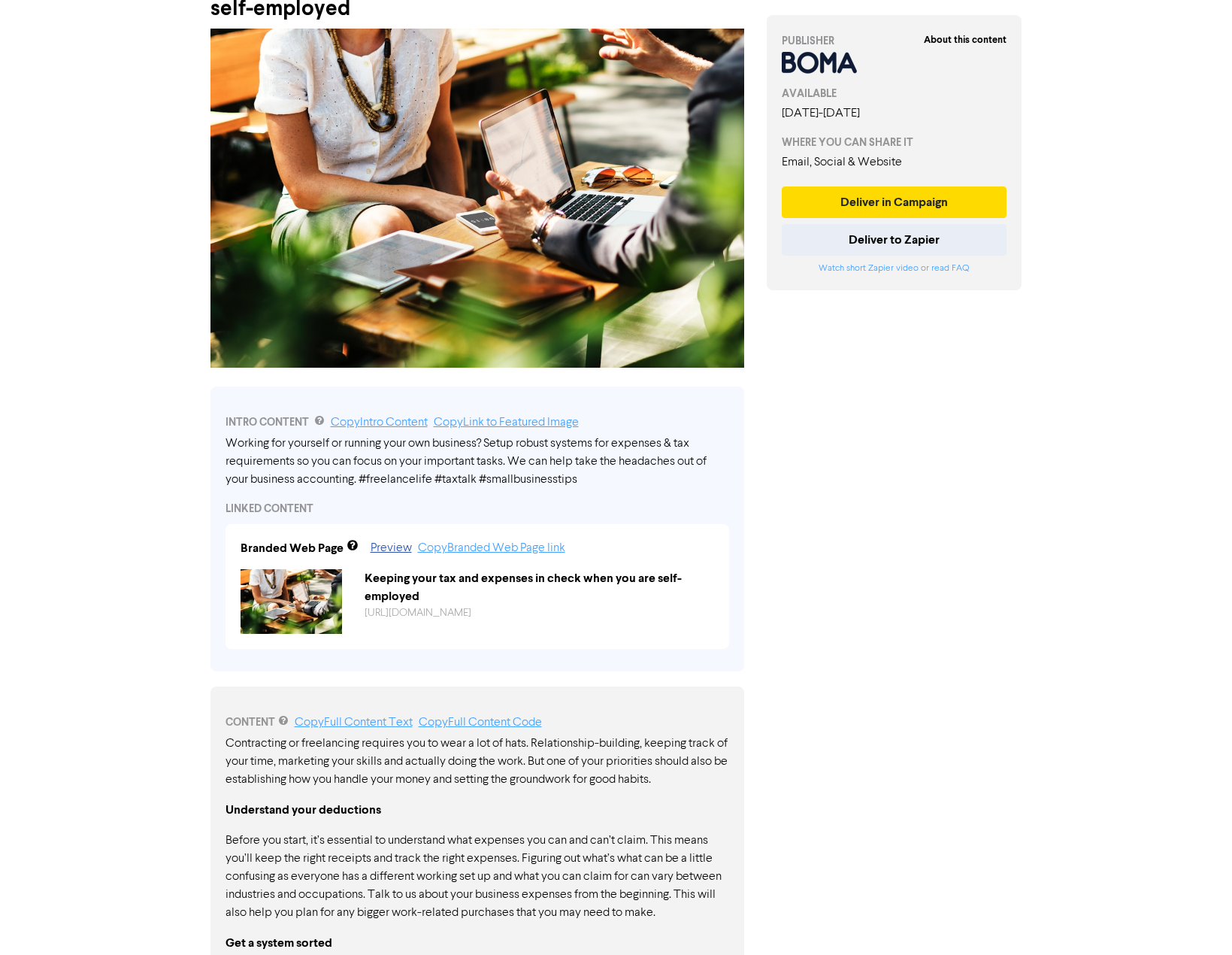
scroll to position [226, 0]
